Goal: Task Accomplishment & Management: Manage account settings

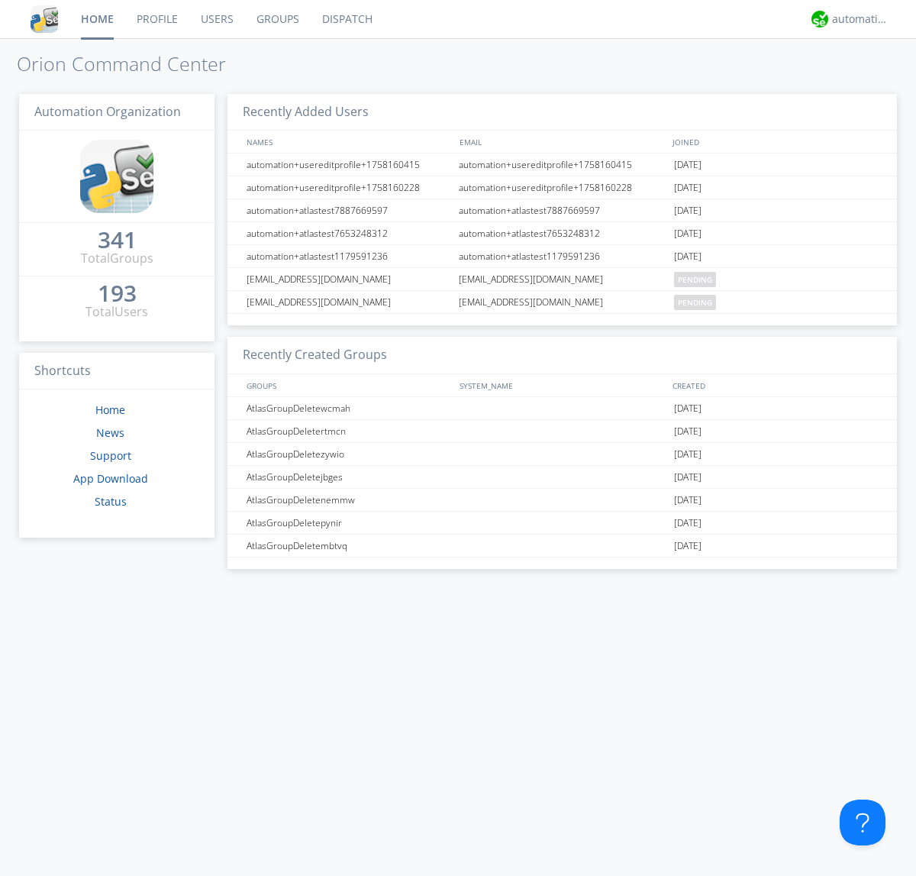
click at [276, 19] on link "Groups" at bounding box center [278, 19] width 66 height 38
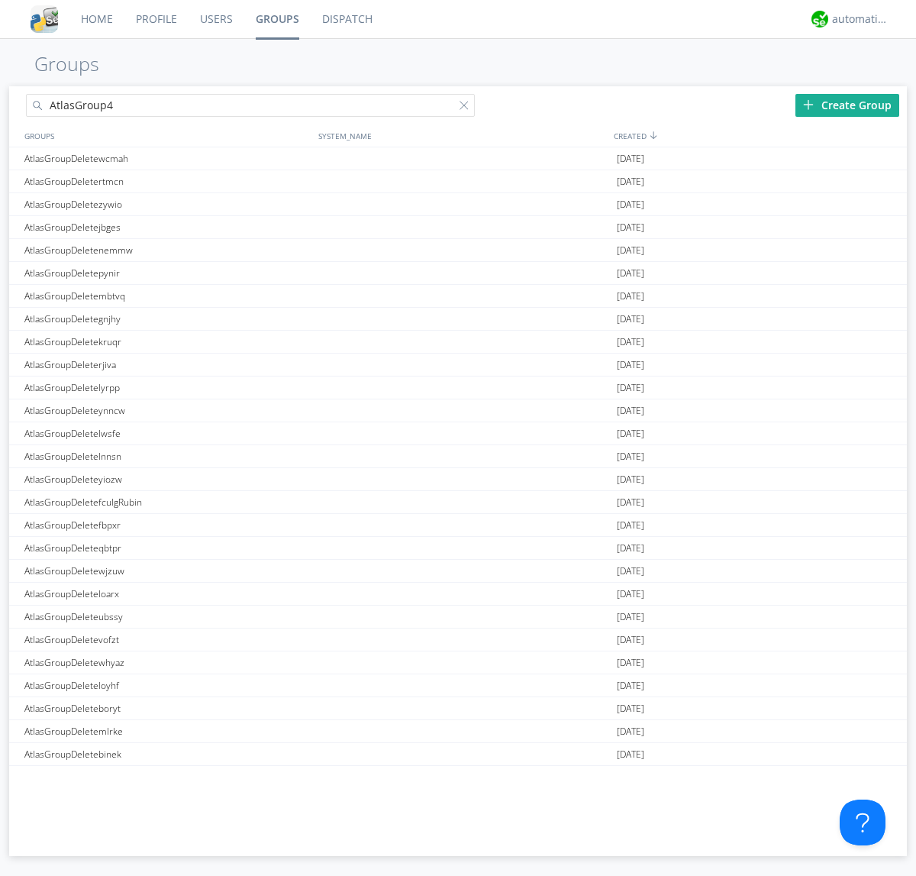
type input "AtlasGroup4"
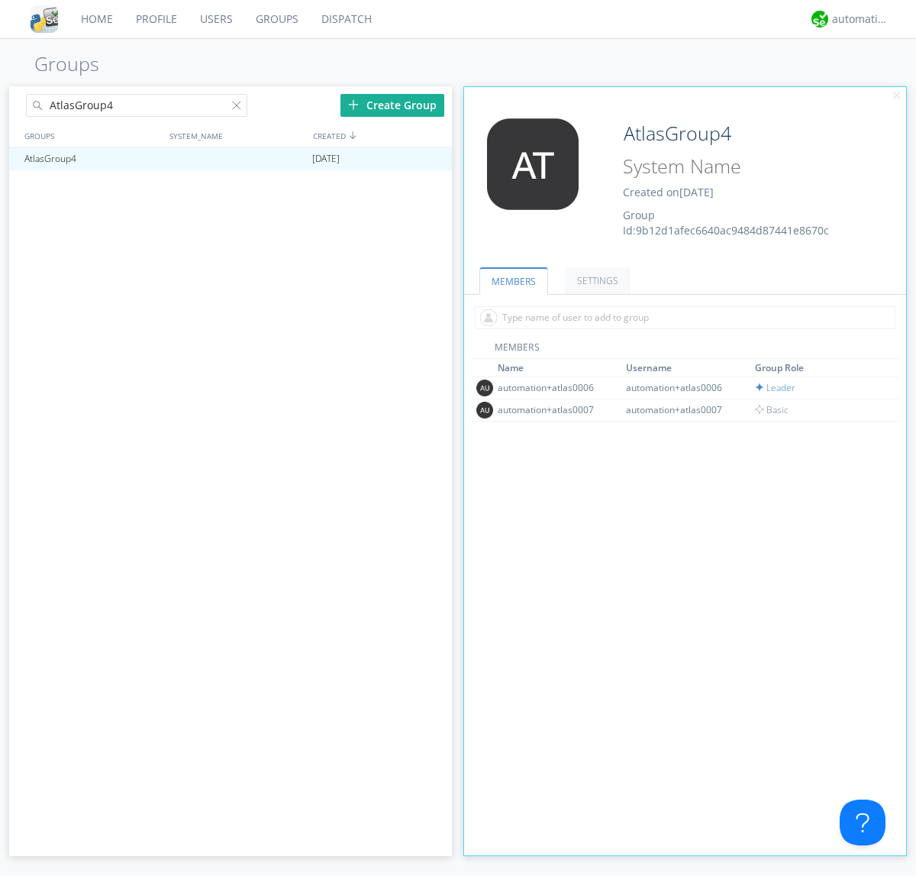
click at [595, 280] on link "SETTINGS" at bounding box center [598, 280] width 66 height 27
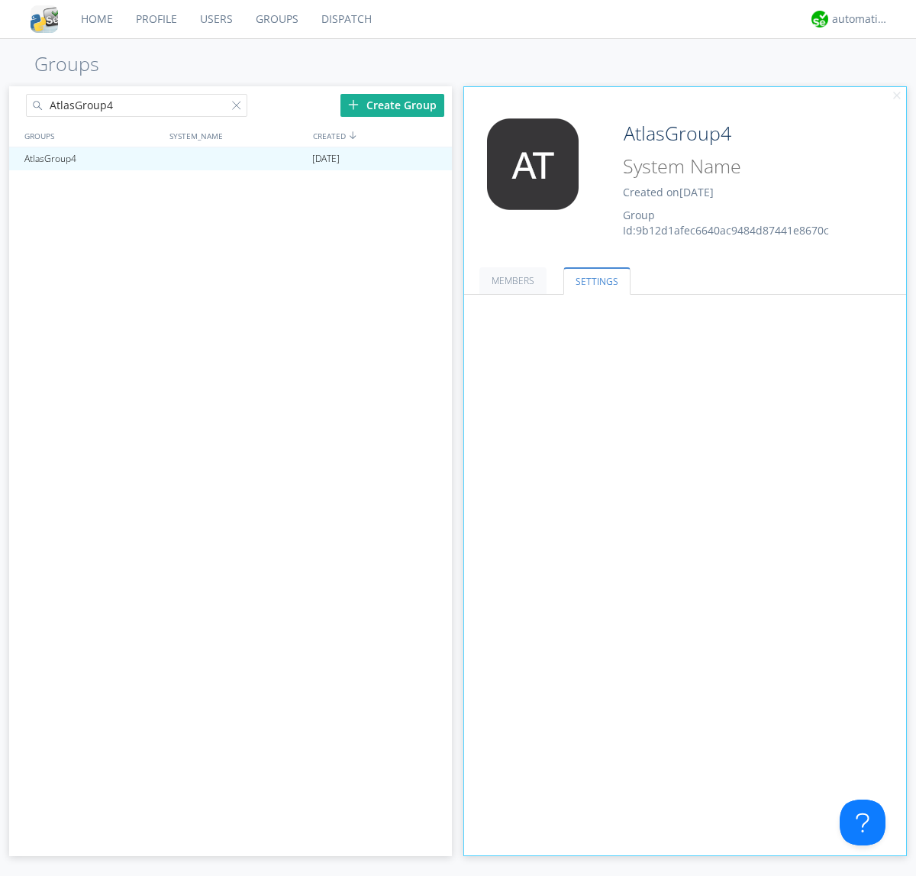
click at [0, 0] on span at bounding box center [0, 0] width 0 height 0
click at [0, 0] on input "radio" at bounding box center [0, 0] width 0 height 0
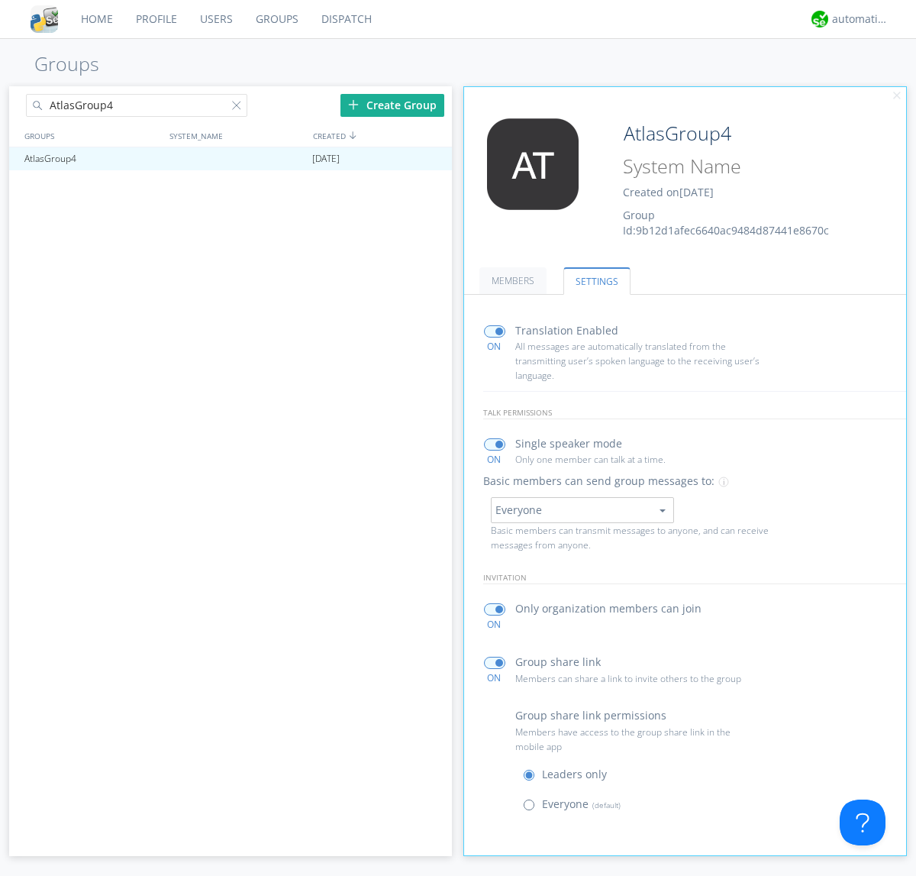
click at [532, 808] on span at bounding box center [532, 808] width 19 height 19
click at [0, 0] on input "radio" at bounding box center [0, 0] width 0 height 0
click at [857, 19] on div "automation+atlas" at bounding box center [860, 18] width 57 height 15
